Goal: Task Accomplishment & Management: Use online tool/utility

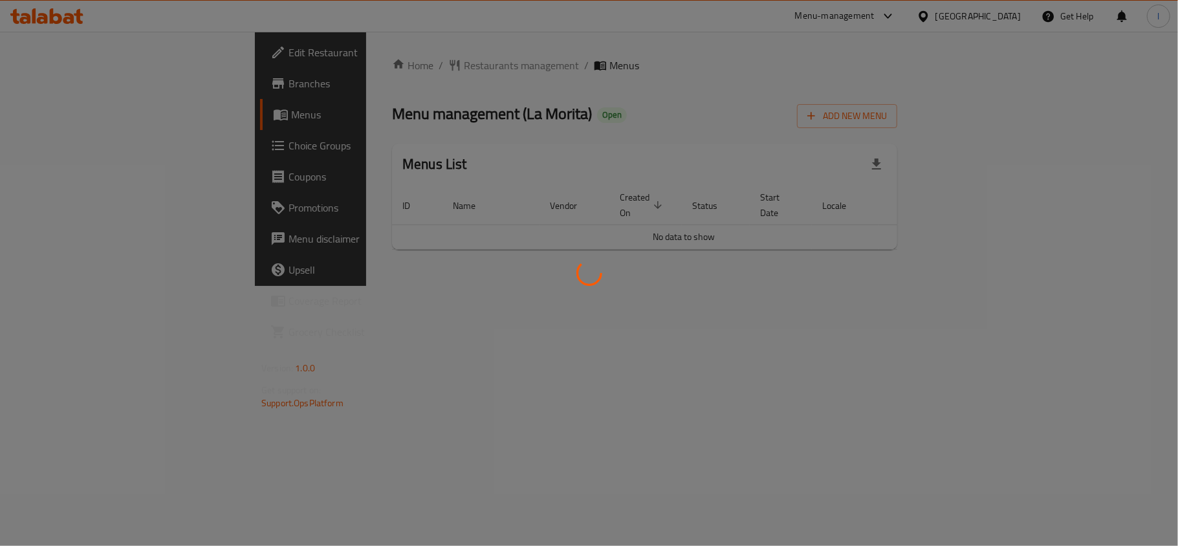
click at [103, 150] on div at bounding box center [589, 273] width 1178 height 546
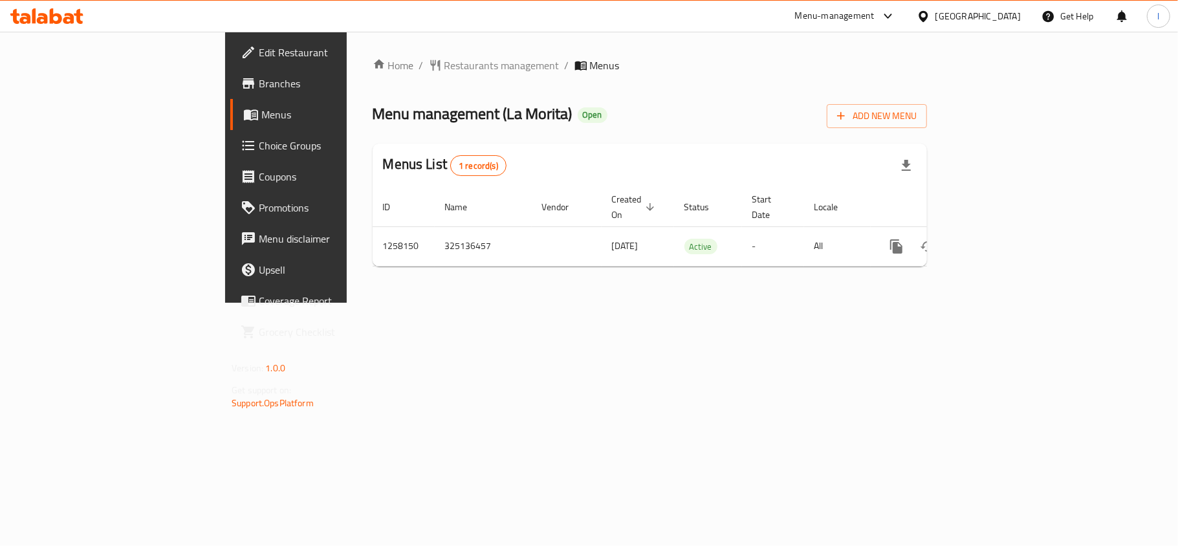
click at [259, 147] on span "Choice Groups" at bounding box center [335, 146] width 153 height 16
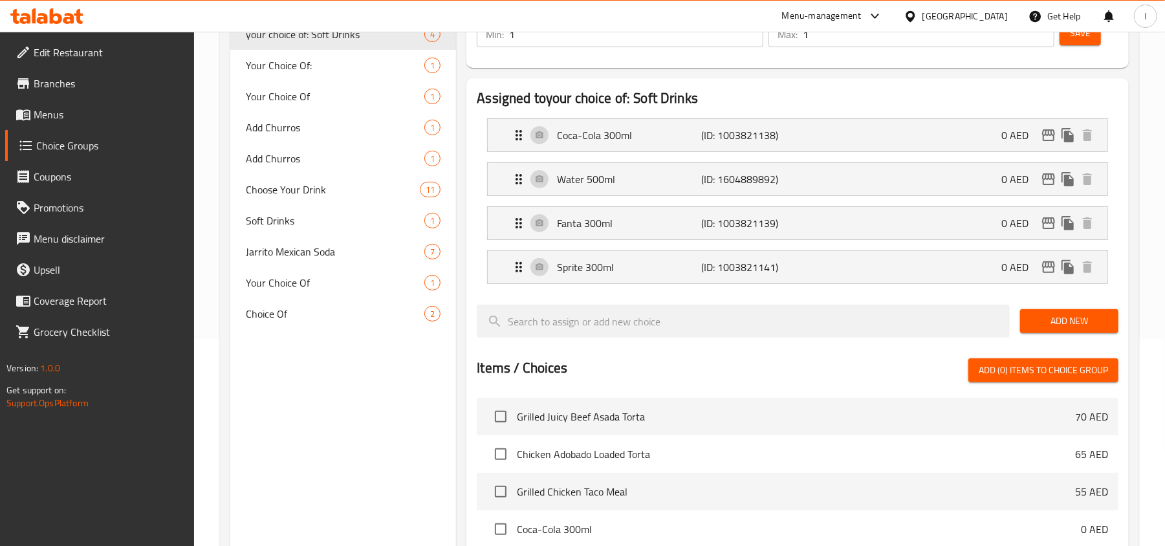
scroll to position [259, 0]
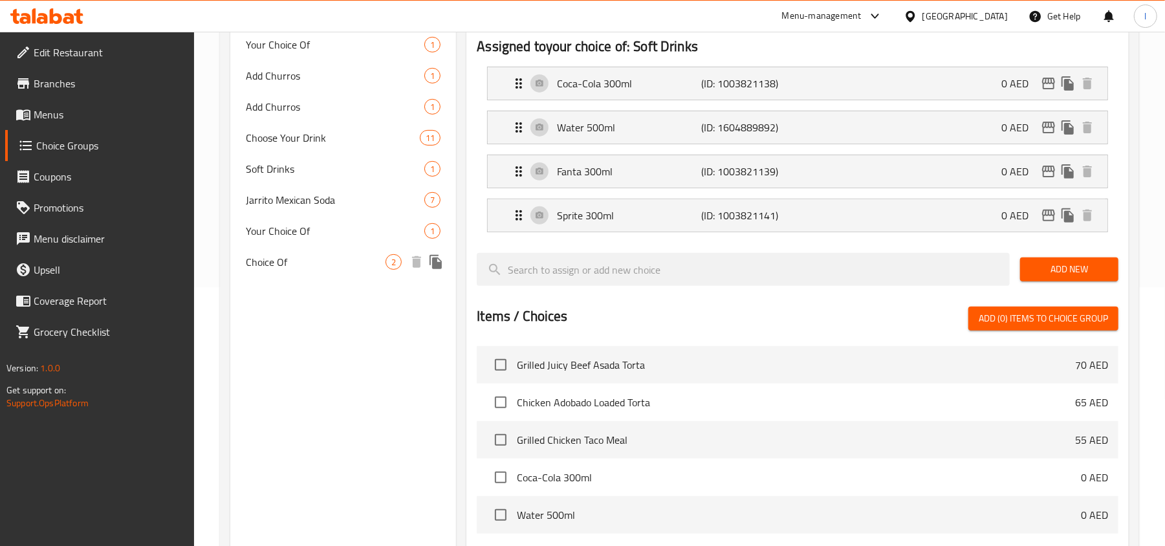
click at [285, 262] on span "Choice Of" at bounding box center [316, 262] width 140 height 16
type input "Choice Of"
type input "اختيار من"
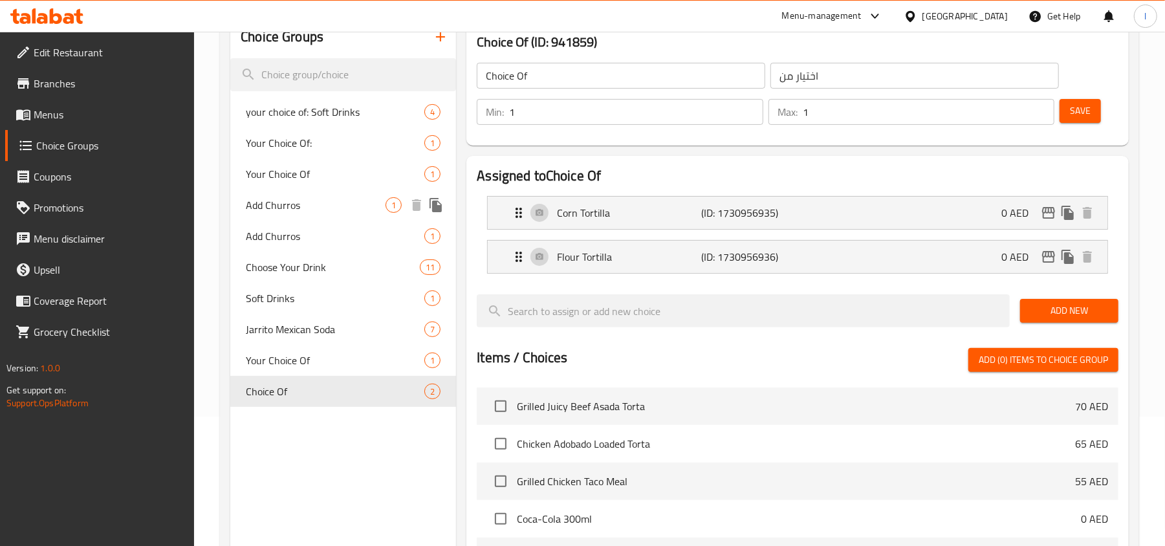
scroll to position [0, 0]
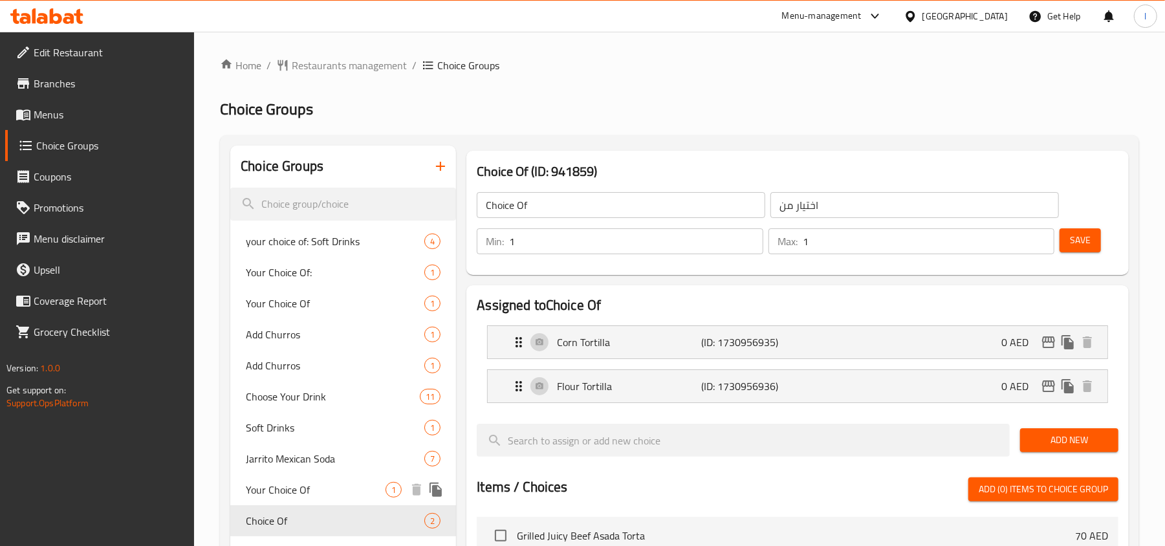
click at [278, 489] on span "Your Choice Of" at bounding box center [316, 490] width 140 height 16
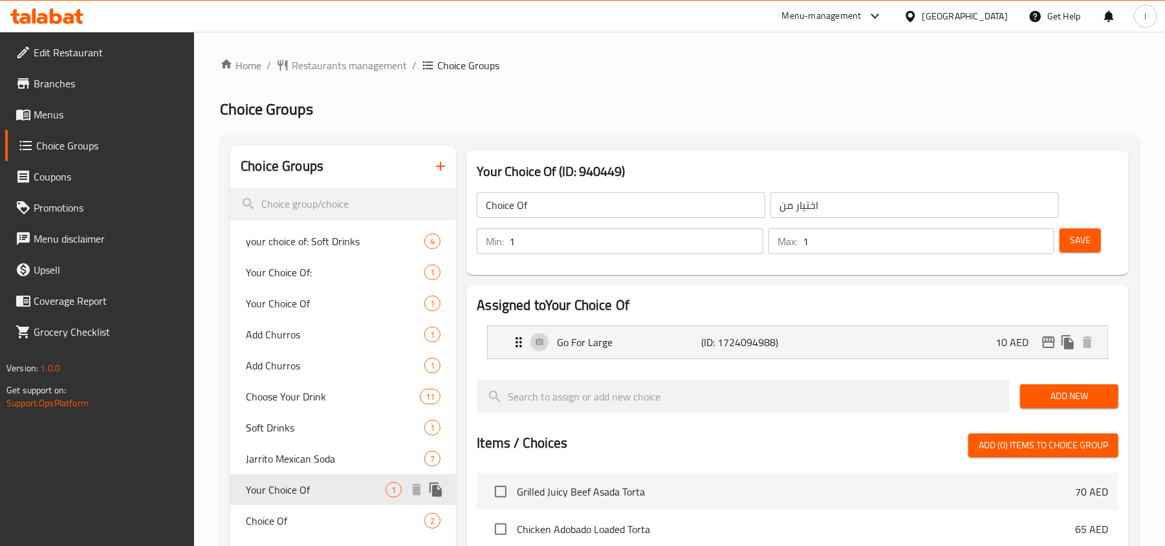
type input "Your Choice Of"
type input "اختيارك من"
type input "0"
click at [296, 404] on span "Choose Your Drink" at bounding box center [313, 397] width 135 height 16
type input "Choose Your Drink"
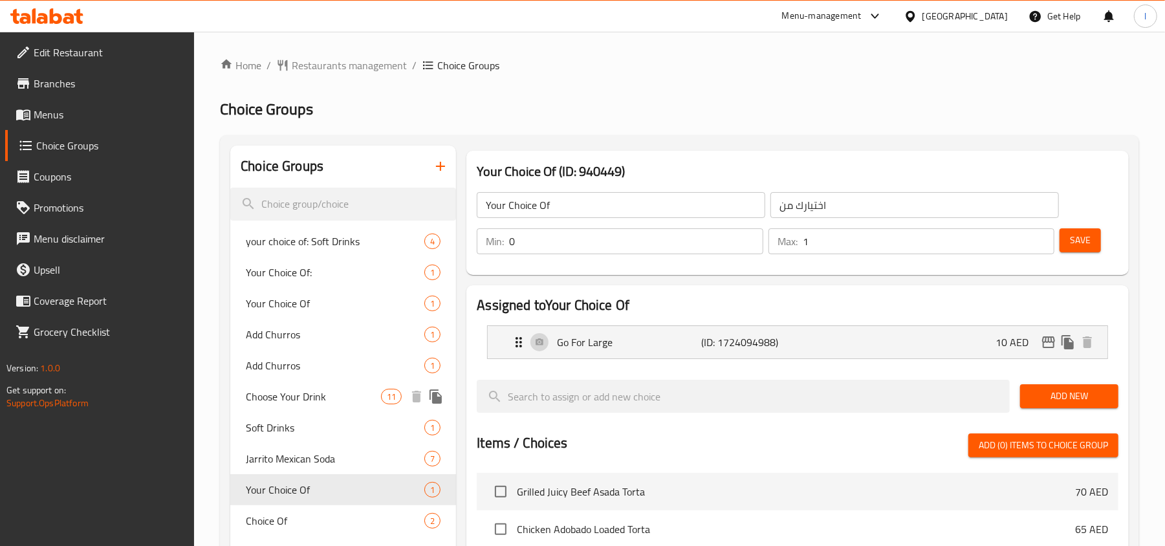
type input "اختر مشروبك"
type input "1"
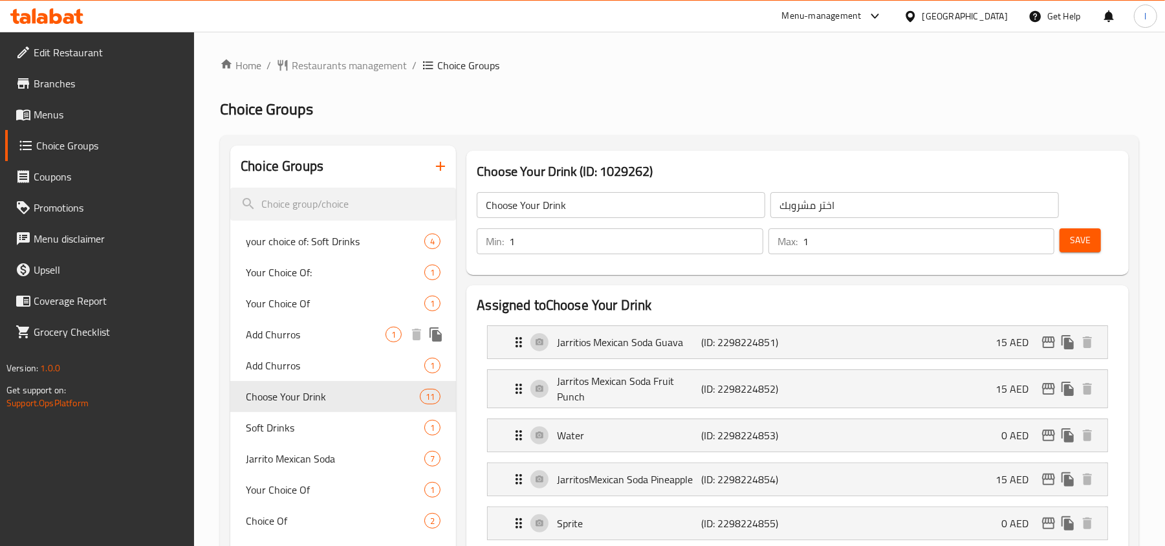
click at [292, 342] on span "Add Churros" at bounding box center [316, 335] width 140 height 16
type input "Add Churros"
type input "إضافة تشوروس"
type input "0"
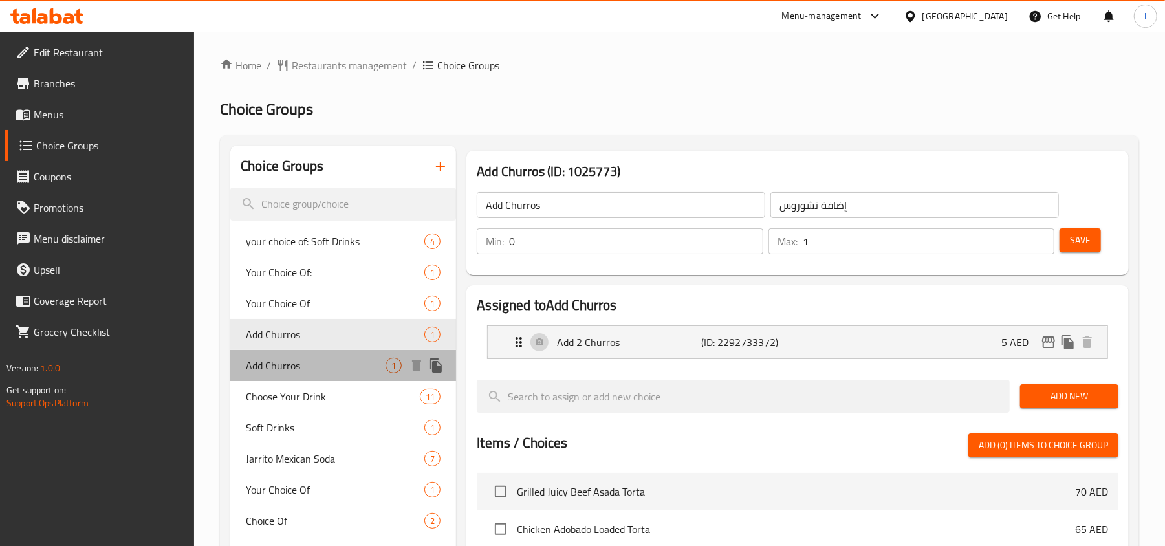
click at [292, 358] on span "Add Churros" at bounding box center [316, 366] width 140 height 16
type input "اضافة تشوروز"
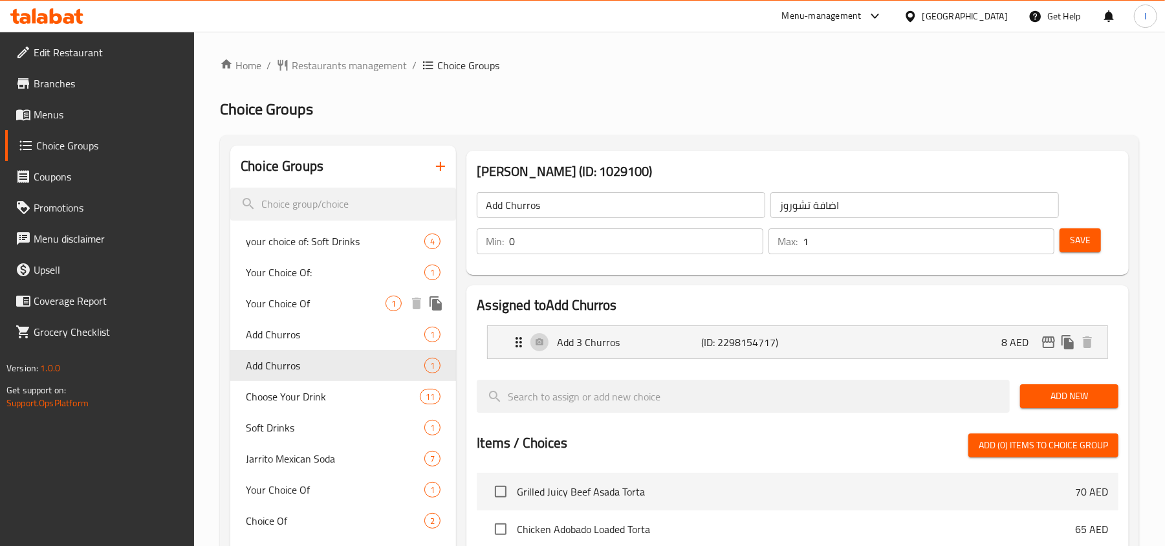
click at [290, 296] on span "Your Choice Of" at bounding box center [316, 304] width 140 height 16
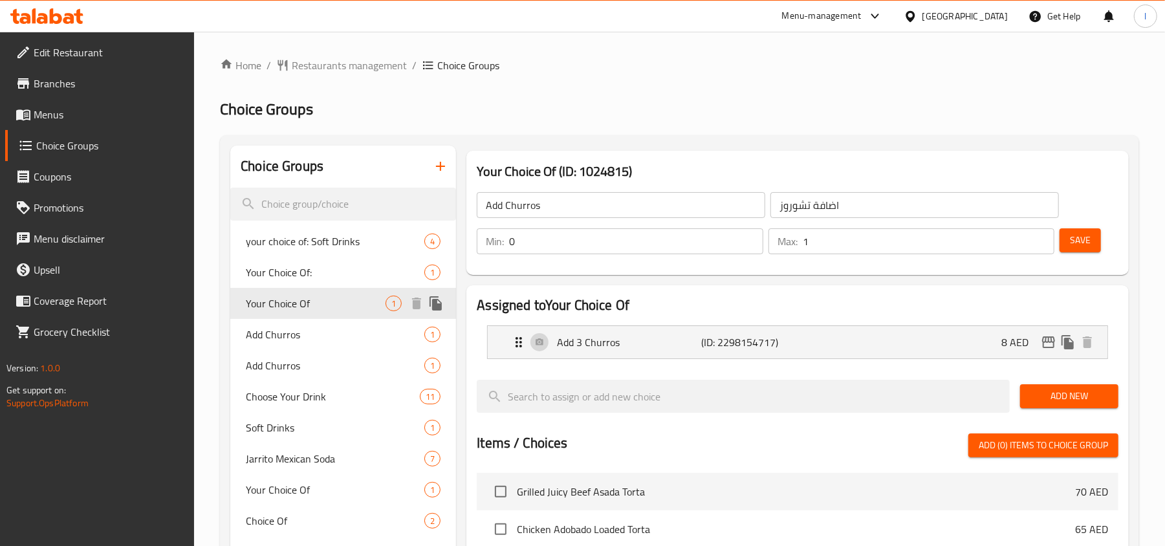
type input "Your Choice Of"
type input "إختيارك من"
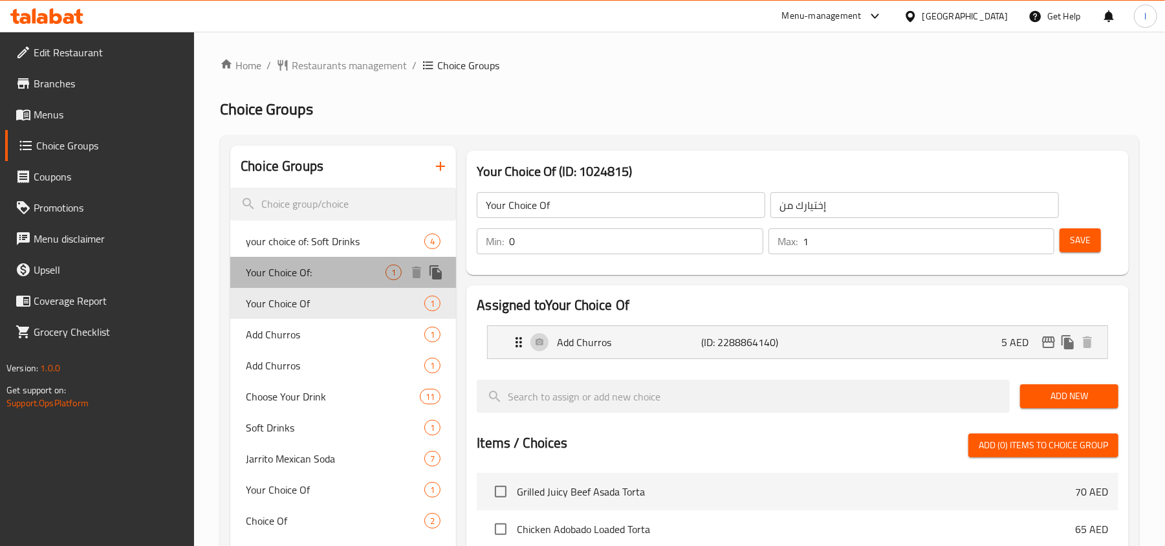
click at [300, 264] on span "Your Choice Of:" at bounding box center [316, 272] width 140 height 16
type input "Your Choice Of:"
type input "اختيارك من:"
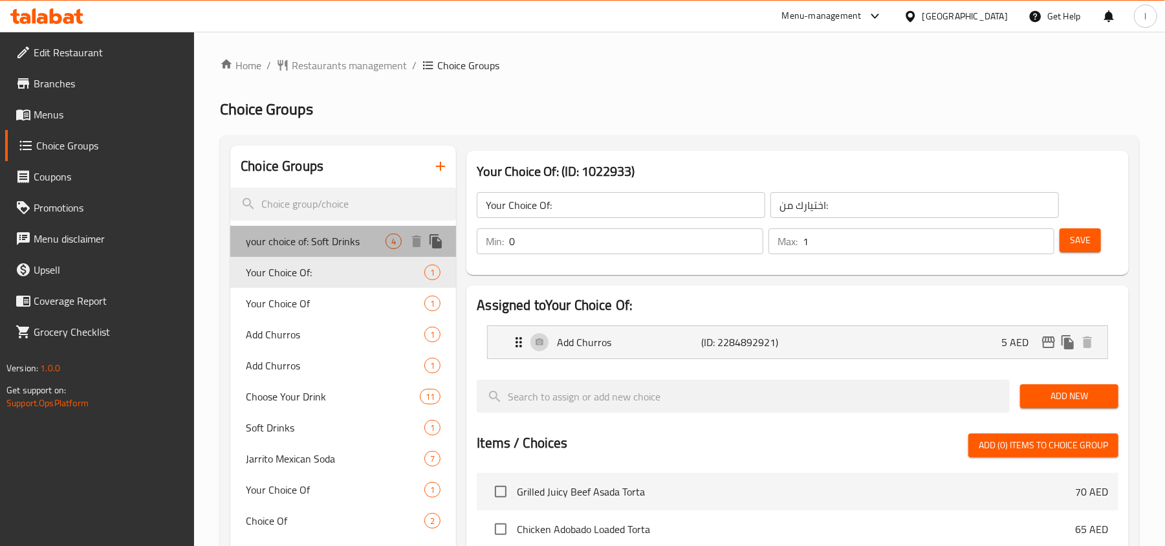
click at [286, 246] on span "your choice of: Soft Drinks" at bounding box center [316, 241] width 140 height 16
type input "your choice of: Soft Drinks"
type input "اختيارك من: المشروبات الغازية"
type input "1"
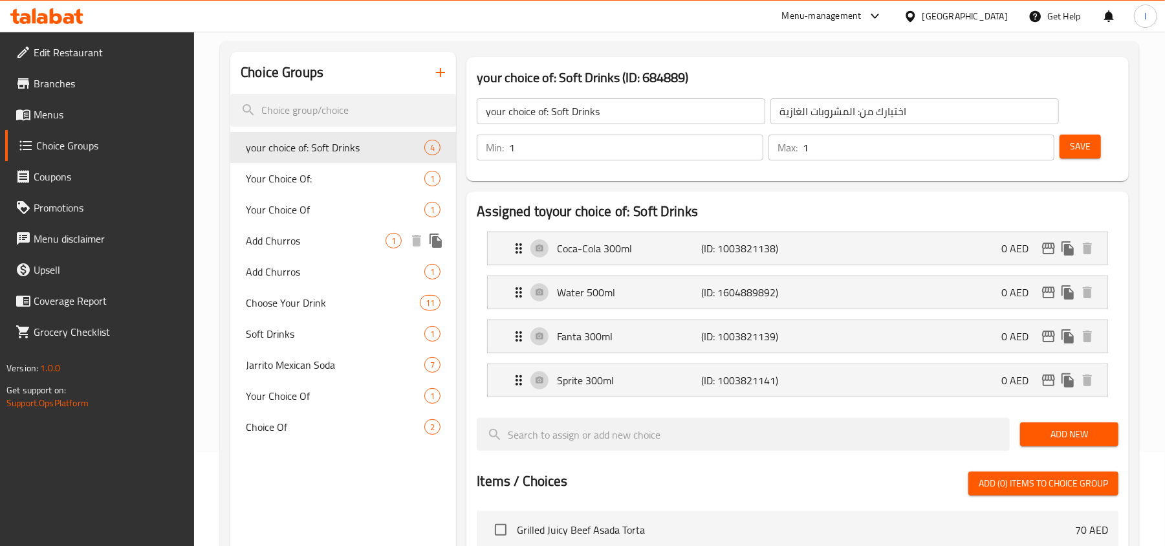
scroll to position [259, 0]
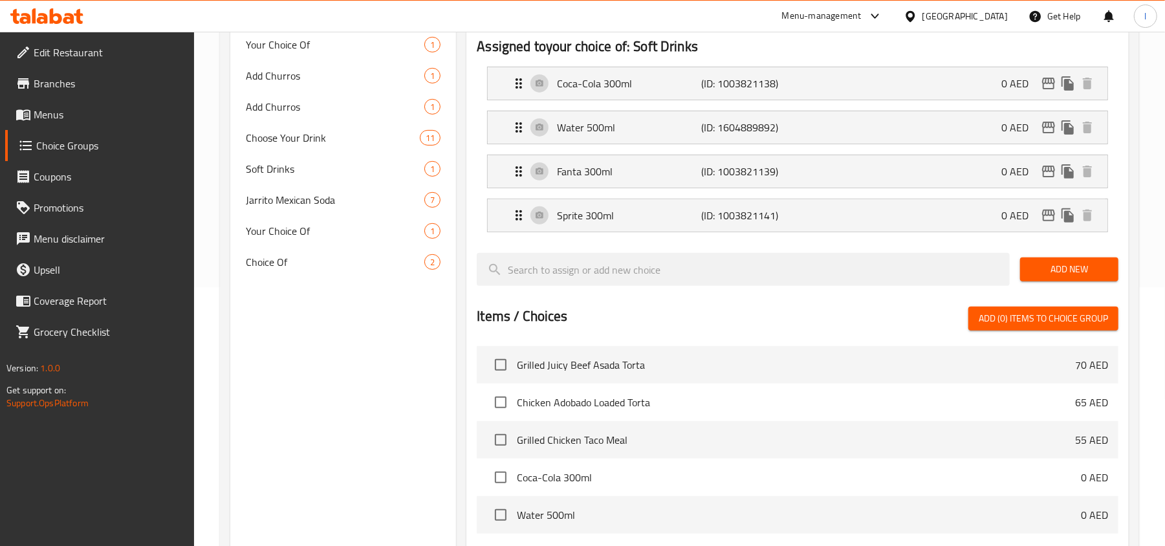
click at [292, 275] on div "Choice Of 2" at bounding box center [343, 261] width 226 height 31
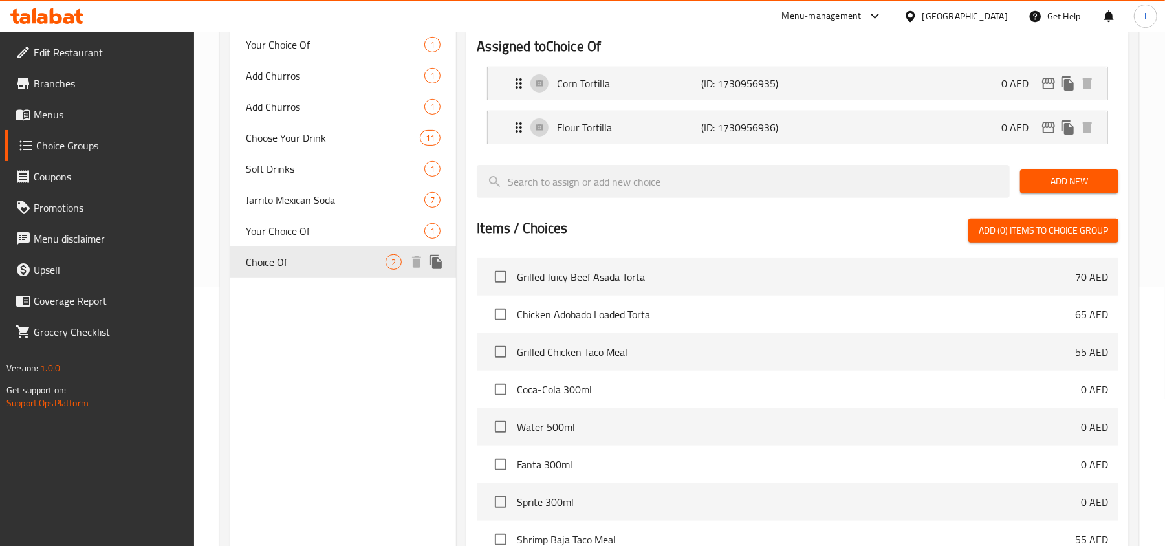
type input "Choice Of"
type input "اختيار من"
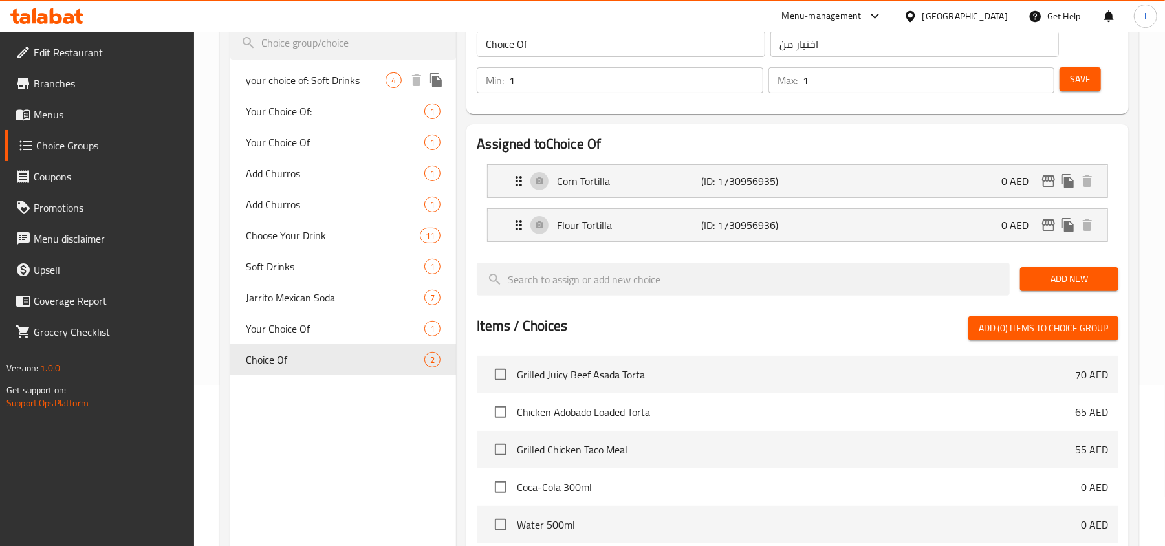
scroll to position [0, 0]
